Goal: Task Accomplishment & Management: Manage account settings

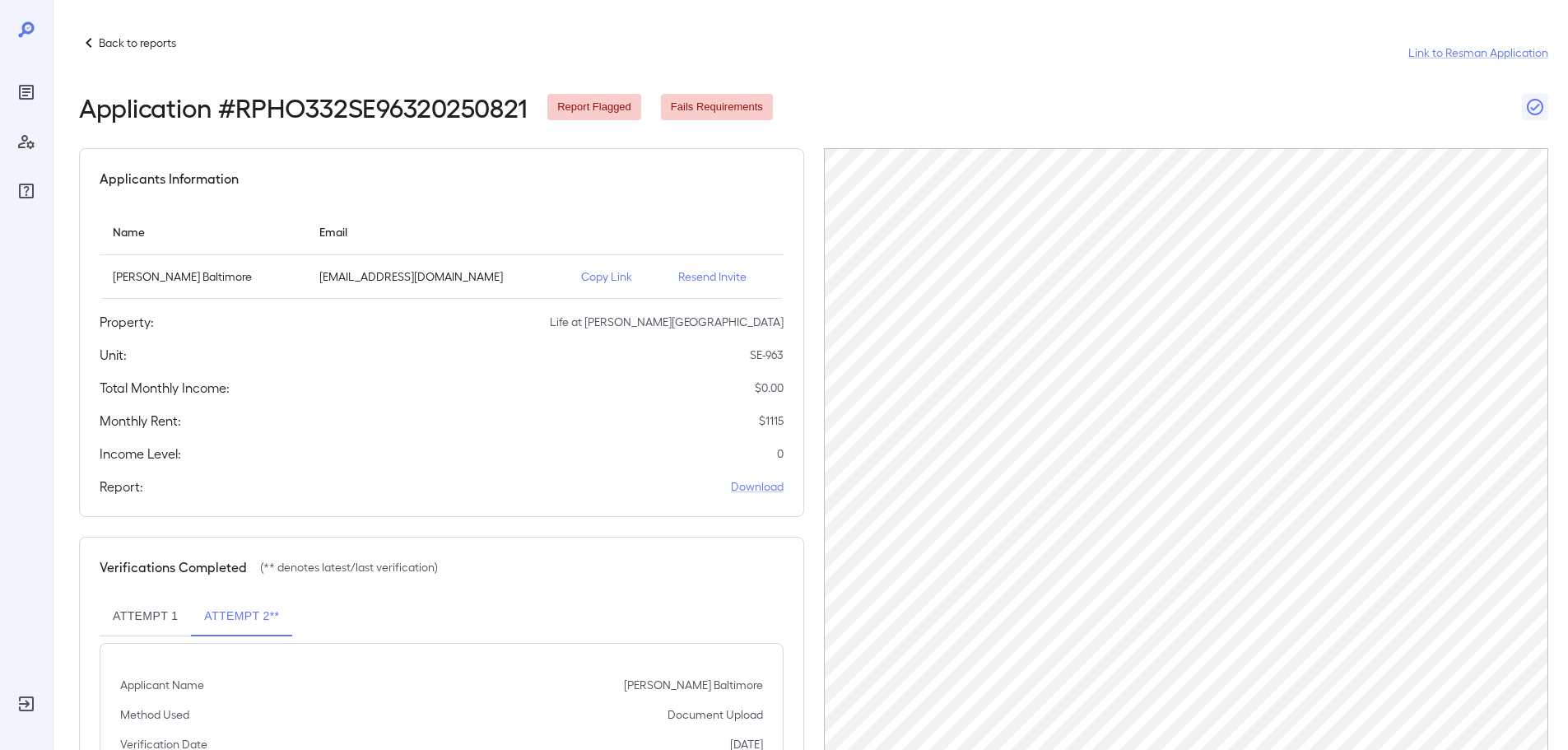
click at [94, 40] on icon at bounding box center [88, 42] width 20 height 20
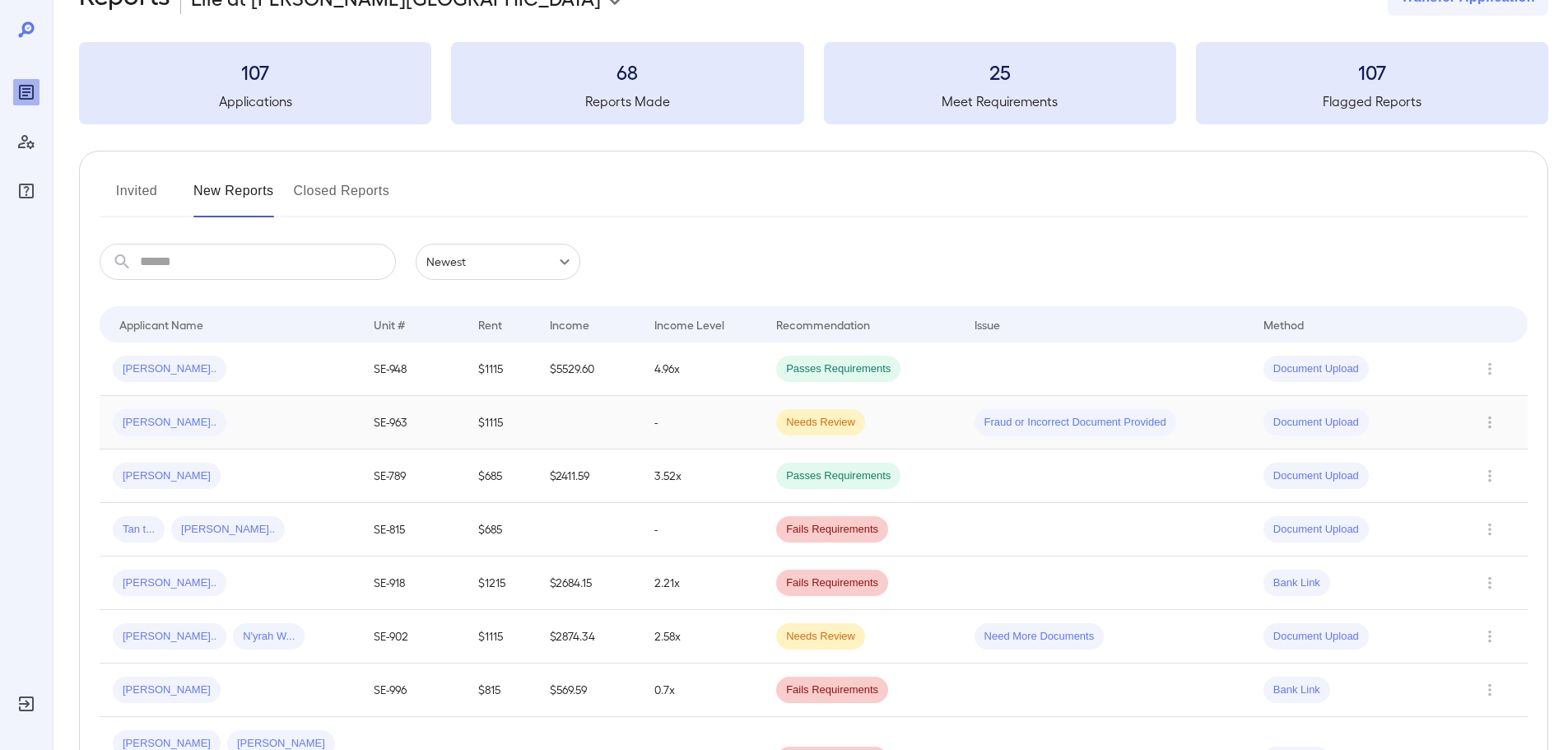
scroll to position [83, 0]
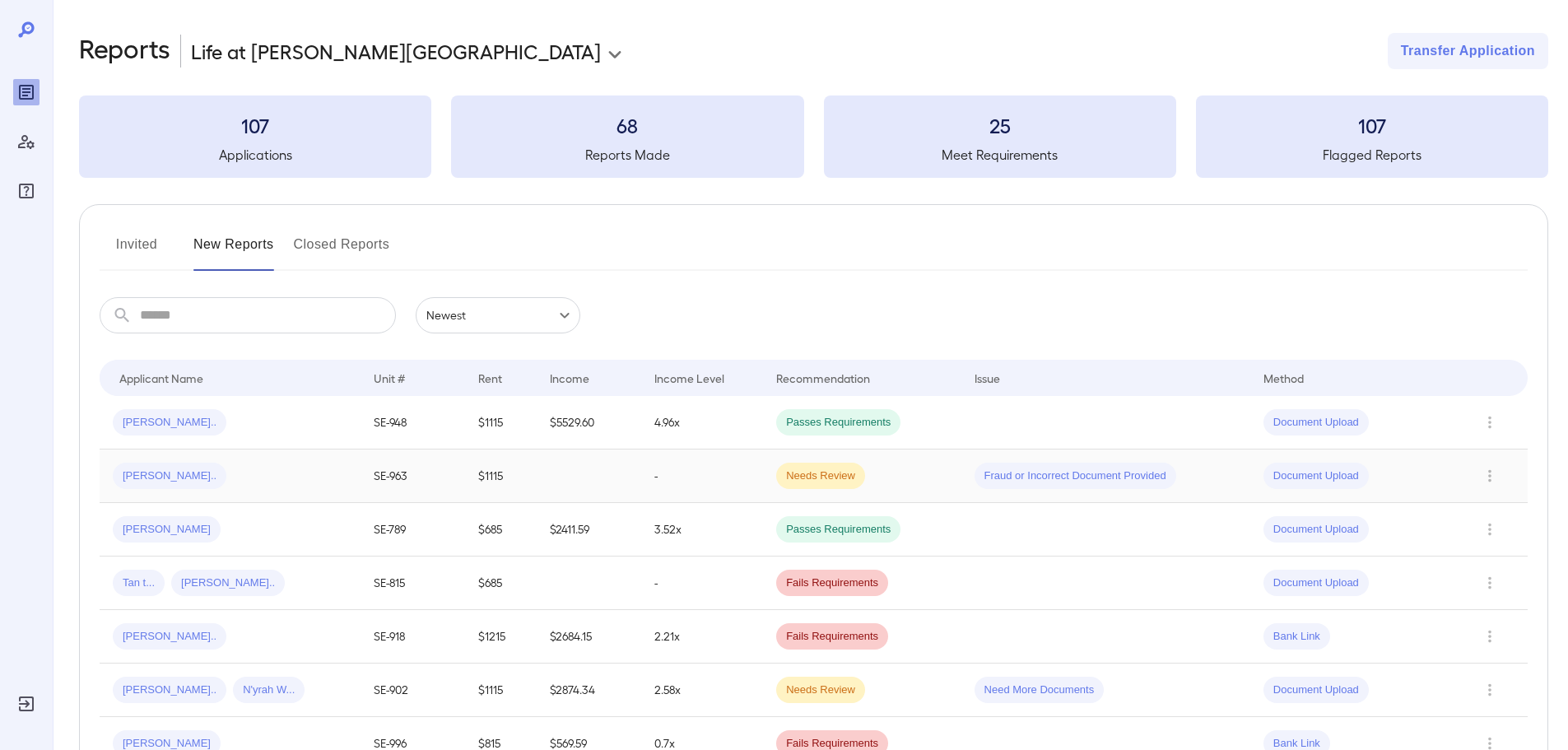
click at [692, 461] on td "-" at bounding box center [702, 476] width 122 height 54
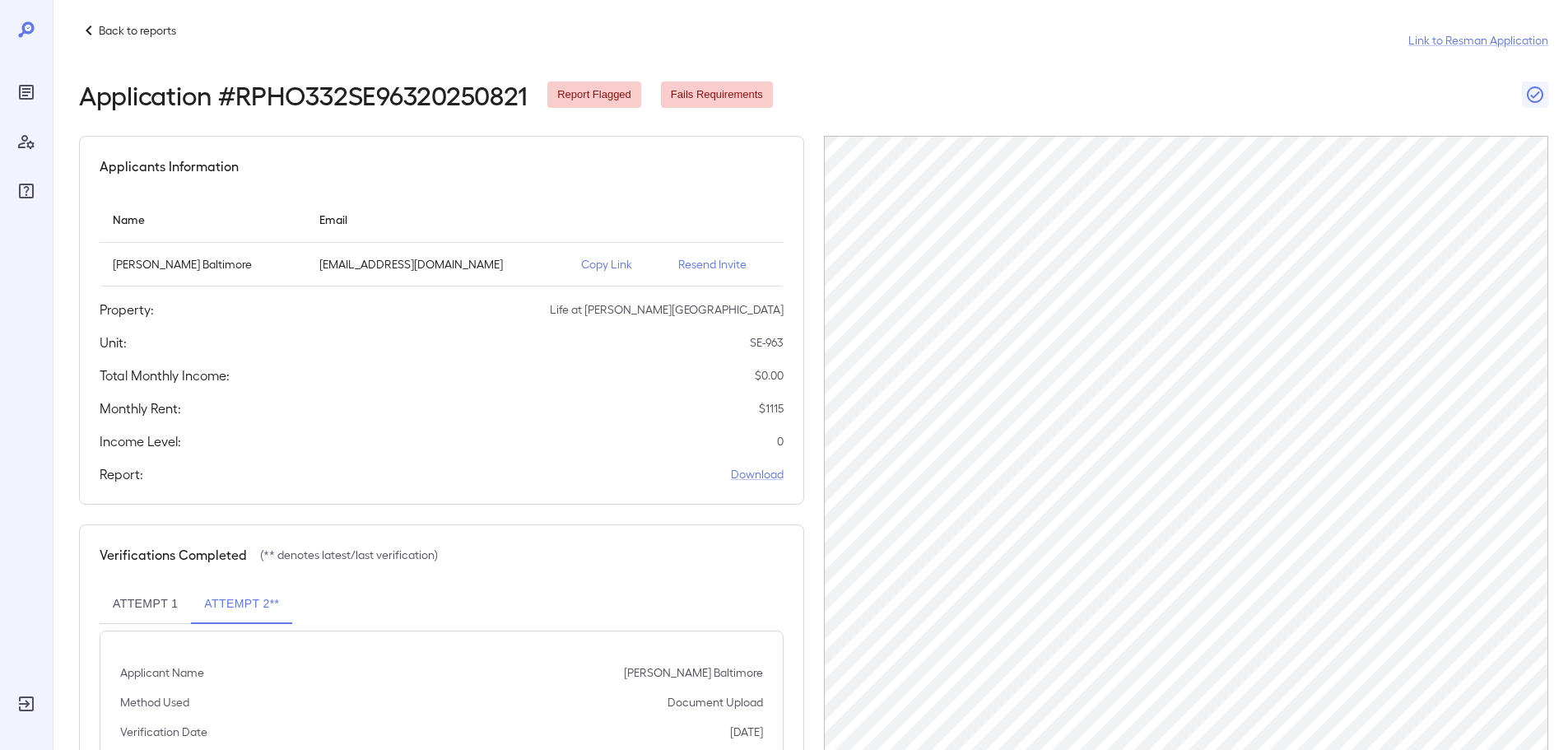
scroll to position [1, 0]
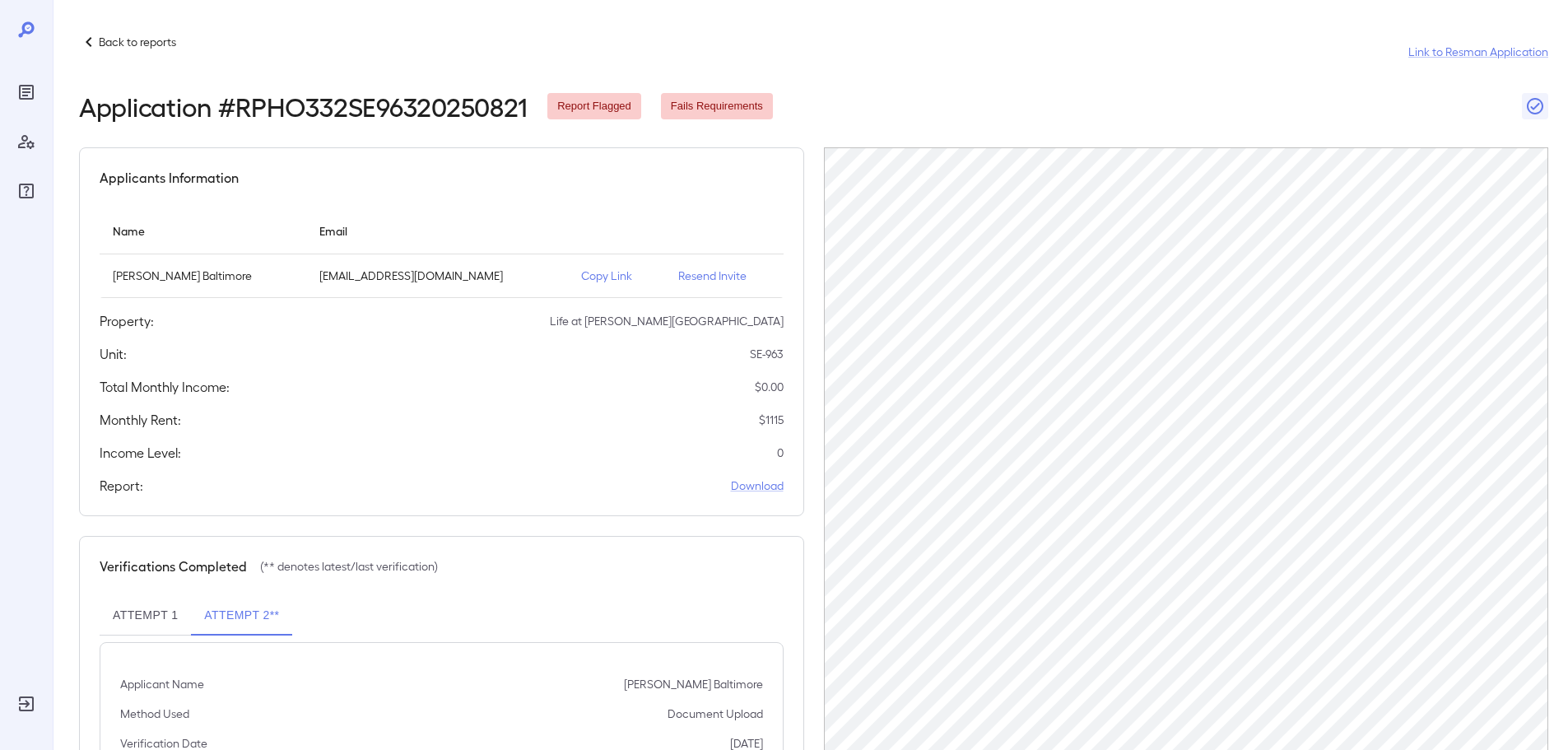
click at [699, 283] on p "Resend Invite" at bounding box center [724, 276] width 92 height 17
click at [700, 278] on p "Resend Invite" at bounding box center [724, 276] width 92 height 17
click at [152, 45] on p "Back to reports" at bounding box center [137, 42] width 77 height 17
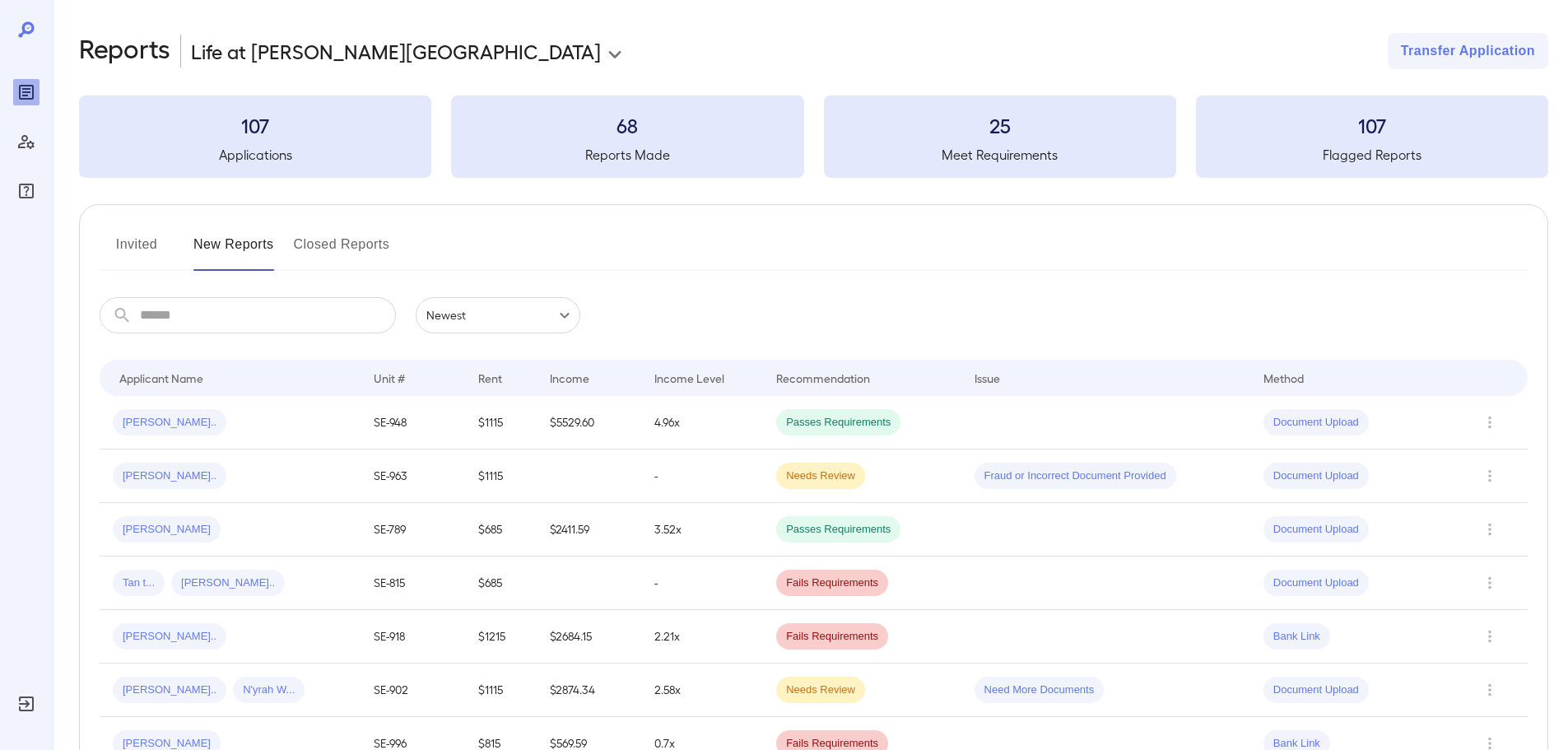
click at [704, 484] on td "-" at bounding box center [702, 476] width 122 height 54
